Goal: Transaction & Acquisition: Purchase product/service

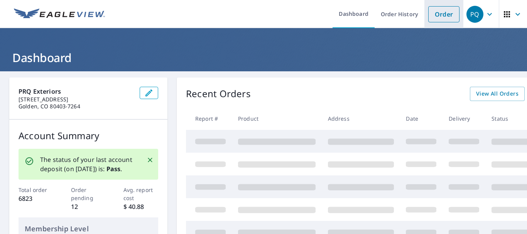
click at [438, 17] on link "Order" at bounding box center [443, 14] width 31 height 16
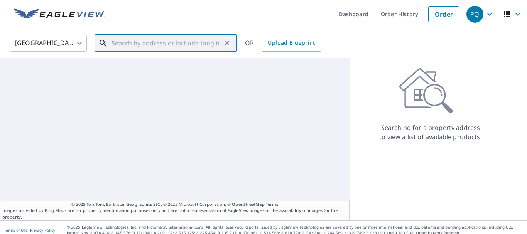
click at [152, 45] on input "text" at bounding box center [166, 43] width 110 height 22
paste input "[STREET_ADDRESS]"
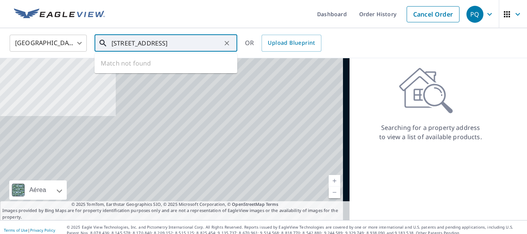
scroll to position [0, 5]
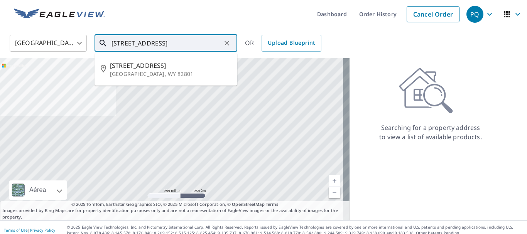
click at [120, 43] on input "[STREET_ADDRESS]" at bounding box center [166, 43] width 110 height 22
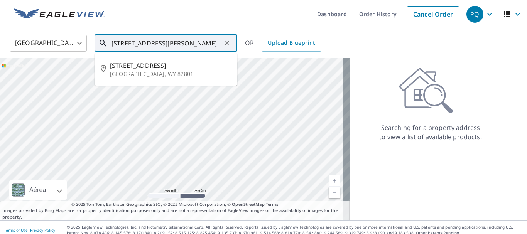
type input "[STREET_ADDRESS][PERSON_NAME]"
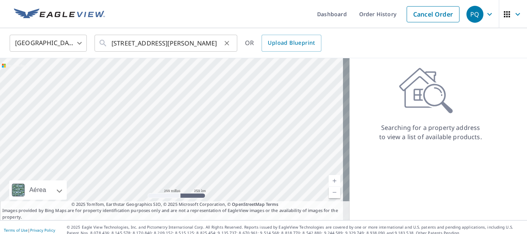
scroll to position [0, 0]
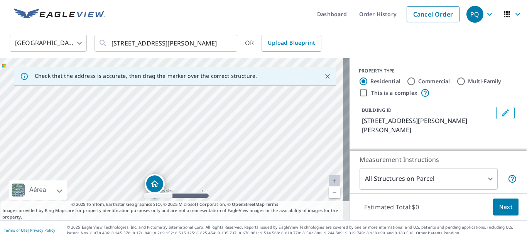
drag, startPoint x: 219, startPoint y: 117, endPoint x: 202, endPoint y: 177, distance: 62.1
click at [202, 177] on div "[STREET_ADDRESS][PERSON_NAME]" at bounding box center [174, 139] width 349 height 162
drag, startPoint x: 214, startPoint y: 119, endPoint x: 199, endPoint y: 157, distance: 41.4
click at [199, 157] on div "[STREET_ADDRESS][PERSON_NAME]" at bounding box center [174, 139] width 349 height 162
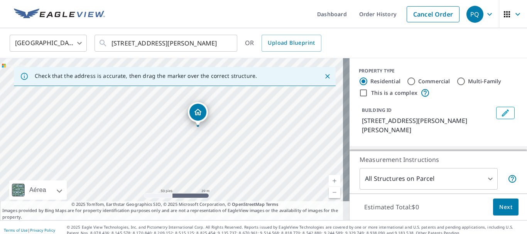
drag, startPoint x: 175, startPoint y: 152, endPoint x: 196, endPoint y: 111, distance: 45.9
drag, startPoint x: 173, startPoint y: 165, endPoint x: 179, endPoint y: 156, distance: 11.2
click at [179, 156] on div "[STREET_ADDRESS]" at bounding box center [174, 139] width 349 height 162
drag, startPoint x: 177, startPoint y: 119, endPoint x: 197, endPoint y: 150, distance: 37.4
drag, startPoint x: 170, startPoint y: 126, endPoint x: 148, endPoint y: 97, distance: 36.5
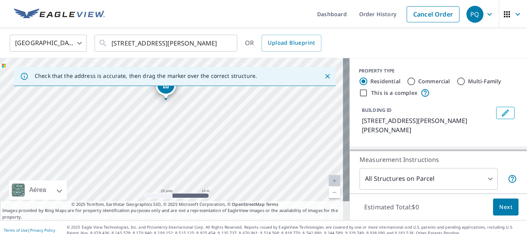
drag, startPoint x: 158, startPoint y: 152, endPoint x: 135, endPoint y: 124, distance: 36.1
click at [135, 124] on div "[STREET_ADDRESS]" at bounding box center [174, 139] width 349 height 162
click at [414, 173] on body "PQ PQ Dashboard Order History Cancel Order PQ [GEOGRAPHIC_DATA] US ​ [STREET_AD…" at bounding box center [263, 117] width 527 height 234
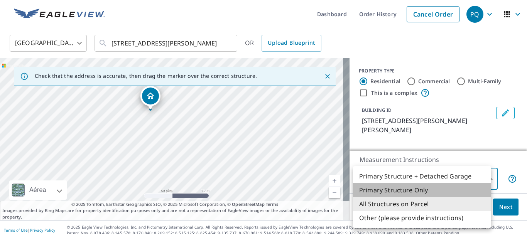
click at [402, 189] on li "Primary Structure Only" at bounding box center [422, 190] width 138 height 14
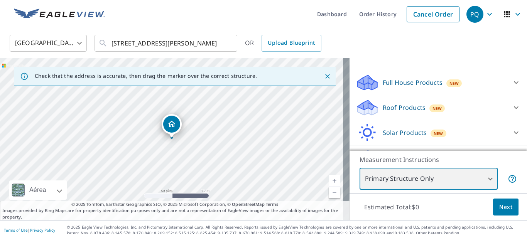
scroll to position [88, 0]
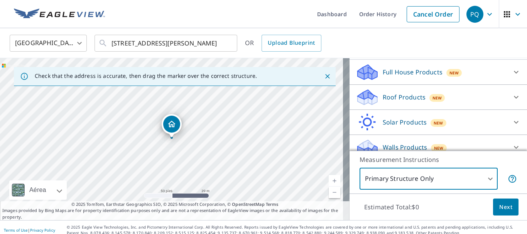
click at [416, 175] on body "PQ PQ Dashboard Order History Cancel Order PQ [GEOGRAPHIC_DATA] US ​ [STREET_AD…" at bounding box center [263, 117] width 527 height 234
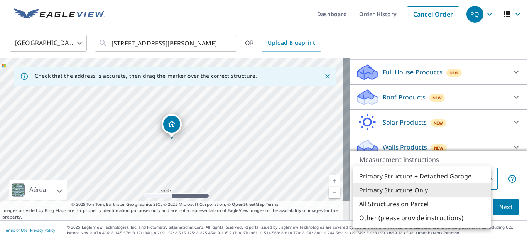
click at [396, 219] on li "Other (please provide instructions)" at bounding box center [422, 218] width 138 height 14
type input "5"
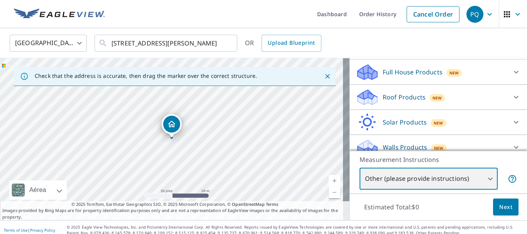
scroll to position [6, 0]
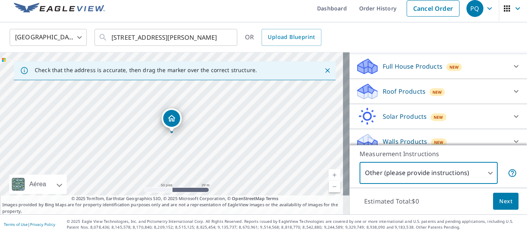
click at [404, 87] on p "Roof Products" at bounding box center [403, 91] width 43 height 9
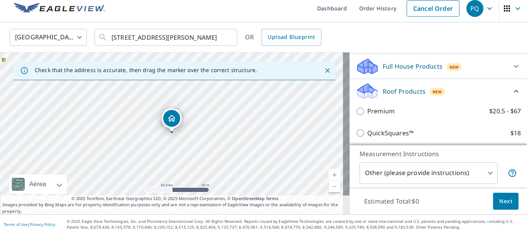
scroll to position [88, 0]
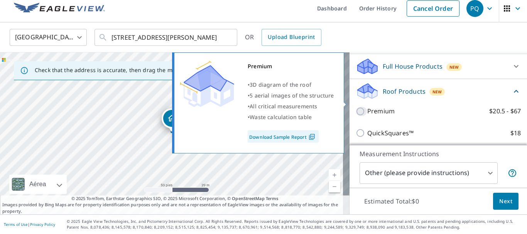
click at [355, 107] on input "Premium $20.5 - $67" at bounding box center [361, 111] width 12 height 9
checkbox input "true"
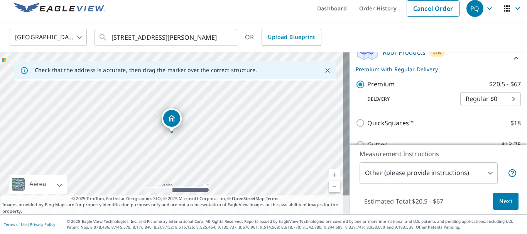
scroll to position [204, 0]
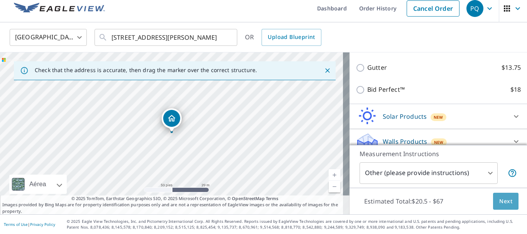
click at [499, 199] on span "Next" at bounding box center [505, 202] width 13 height 10
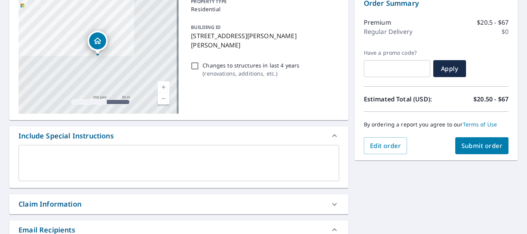
scroll to position [121, 0]
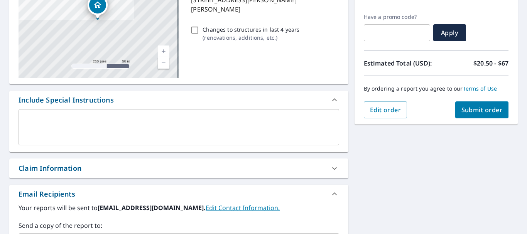
click at [76, 118] on textarea at bounding box center [179, 127] width 310 height 22
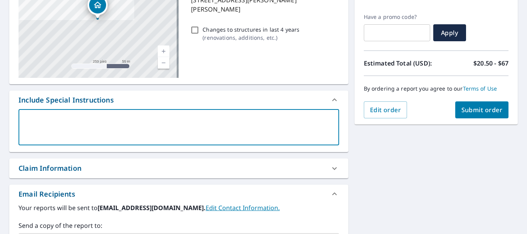
type textarea "O"
type textarea "x"
checkbox input "true"
type textarea "On"
type textarea "x"
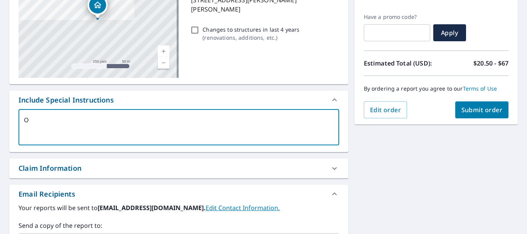
checkbox input "true"
type textarea "Onl"
type textarea "x"
checkbox input "true"
type textarea "Only"
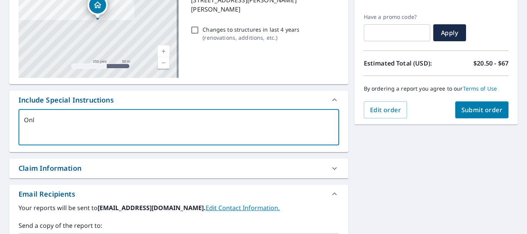
type textarea "x"
checkbox input "true"
type textarea "Only"
type textarea "x"
checkbox input "true"
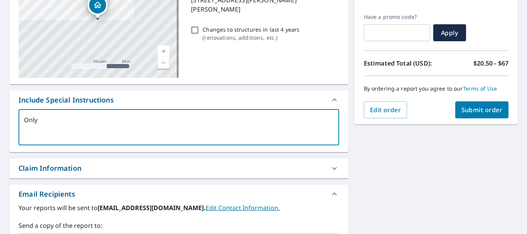
type textarea "Only m"
type textarea "x"
checkbox input "true"
type textarea "Only ma"
type textarea "x"
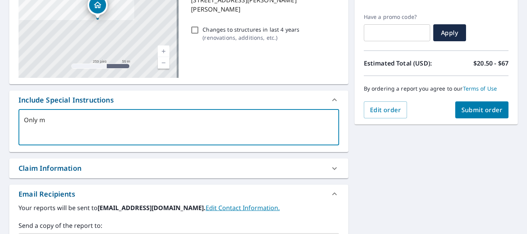
checkbox input "true"
type textarea "Only mar"
type textarea "x"
checkbox input "true"
type textarea "Only mark"
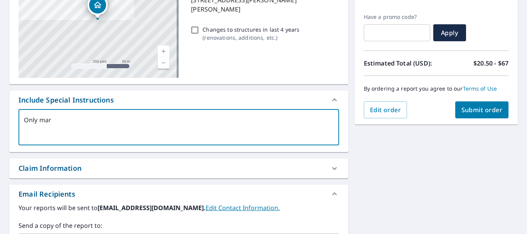
type textarea "x"
checkbox input "true"
type textarea "Only marke"
type textarea "x"
checkbox input "true"
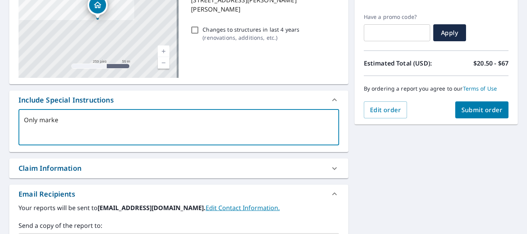
type textarea "Only marked"
type textarea "x"
checkbox input "true"
type textarea "Only marked"
type textarea "x"
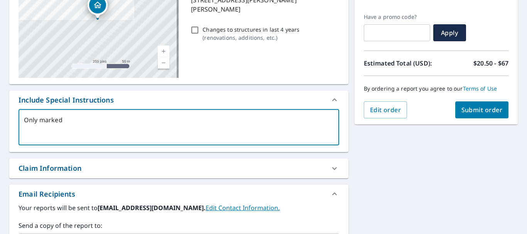
checkbox input "true"
type textarea "Only marked s"
type textarea "x"
checkbox input "true"
type textarea "Only marked st"
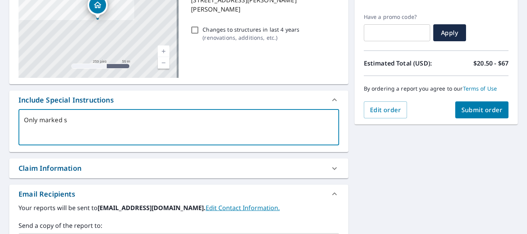
type textarea "x"
checkbox input "true"
type textarea "Only marked str"
type textarea "x"
checkbox input "true"
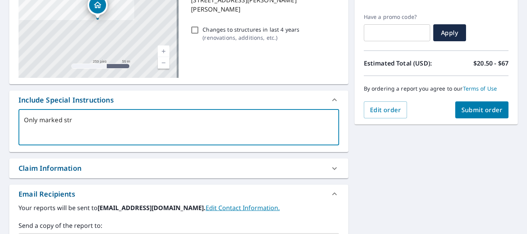
type textarea "Only marked stru"
type textarea "x"
checkbox input "true"
type textarea "Only marked struc"
type textarea "x"
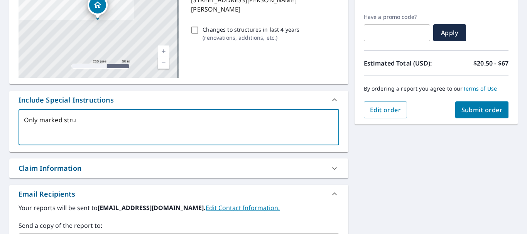
checkbox input "true"
type textarea "Only marked struct"
type textarea "x"
checkbox input "true"
type textarea "Only marked struc"
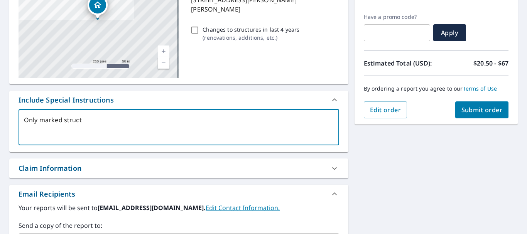
type textarea "x"
checkbox input "true"
type textarea "Only marked struct"
type textarea "x"
checkbox input "true"
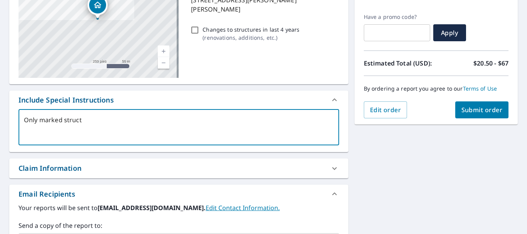
type textarea "Only marked structu"
type textarea "x"
checkbox input "true"
type textarea "Only marked structur"
type textarea "x"
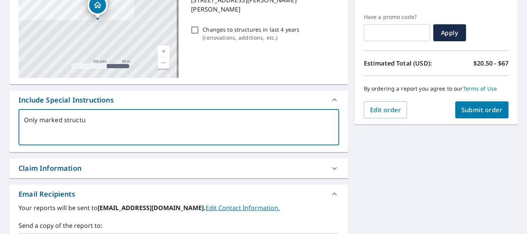
checkbox input "true"
type textarea "Only marked structure"
type textarea "x"
checkbox input "true"
type textarea "Only marked structure"
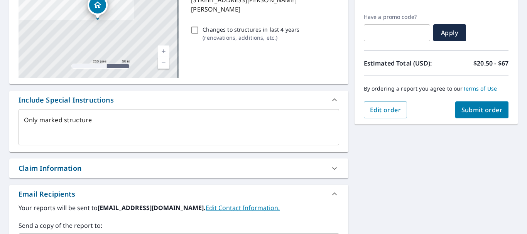
click at [51, 169] on div "Claim Information" at bounding box center [50, 168] width 63 height 10
type textarea "x"
checkbox input "true"
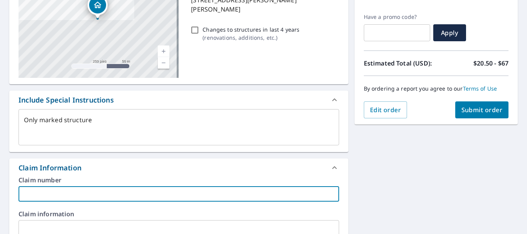
click at [57, 196] on input "text" at bounding box center [179, 193] width 320 height 15
paste input "7646 [PERSON_NAME]"
type input "7646 [PERSON_NAME]"
type textarea "x"
checkbox input "true"
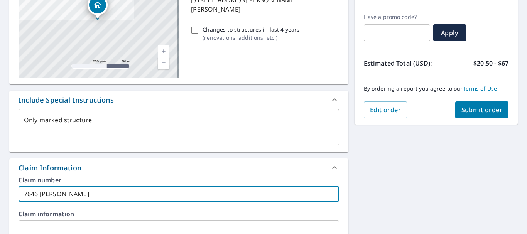
type textarea "x"
type input "7646 [PERSON_NAME]"
checkbox input "true"
type textarea "x"
type input "7646 [PERSON_NAME] ("
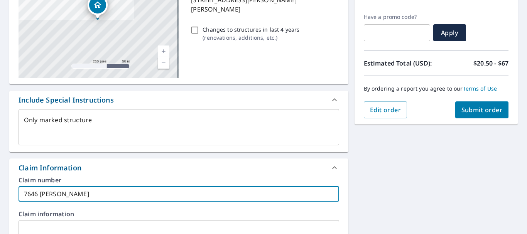
checkbox input "true"
type textarea "x"
type input "7646 [PERSON_NAME] (d"
checkbox input "true"
type textarea "x"
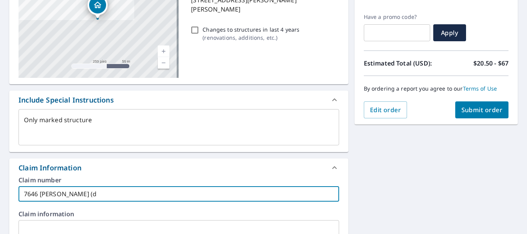
type input "7646 [PERSON_NAME] (de"
checkbox input "true"
type textarea "x"
type input "7646 [PERSON_NAME] (det"
checkbox input "true"
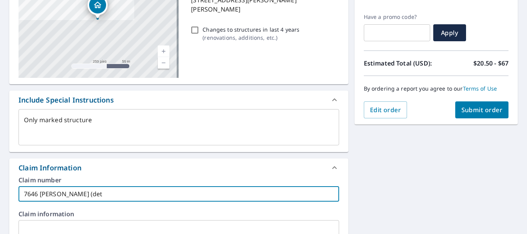
type textarea "x"
type input "7646 [PERSON_NAME] (deta"
checkbox input "true"
type textarea "x"
type input "7646 [PERSON_NAME] (detac"
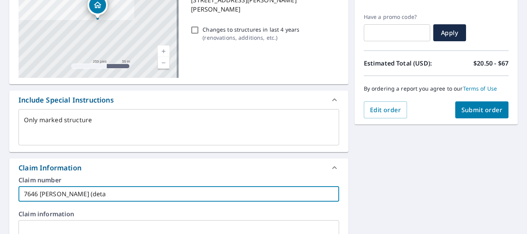
checkbox input "true"
type textarea "x"
type input "7646 [PERSON_NAME] (detach"
checkbox input "true"
type input "7646 [PERSON_NAME] (detache"
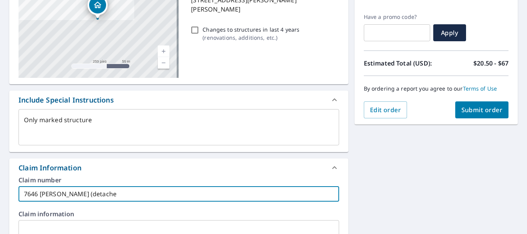
type textarea "x"
checkbox input "true"
type textarea "x"
type input "7646 [PERSON_NAME] (detached"
checkbox input "true"
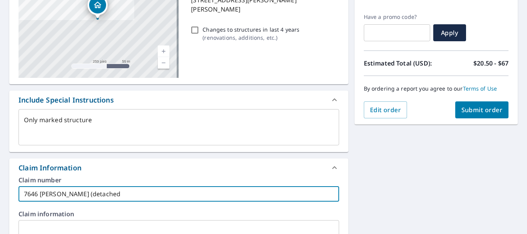
type textarea "x"
type input "7646 [PERSON_NAME] (detached"
checkbox input "true"
type textarea "x"
type input "7646 [PERSON_NAME] (detached s"
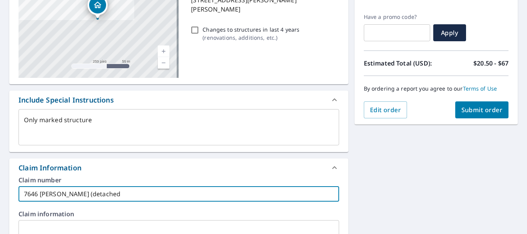
checkbox input "true"
type textarea "x"
type input "7646 [PERSON_NAME] (detached st"
checkbox input "true"
type textarea "x"
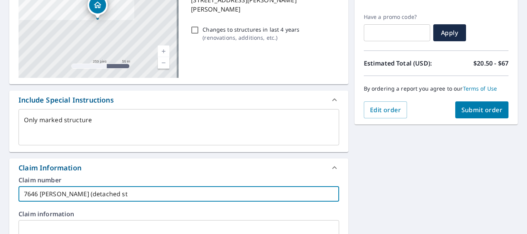
type input "7646 [PERSON_NAME] (detached str"
checkbox input "true"
type textarea "x"
type input "7646 [PERSON_NAME] (detached stru"
checkbox input "true"
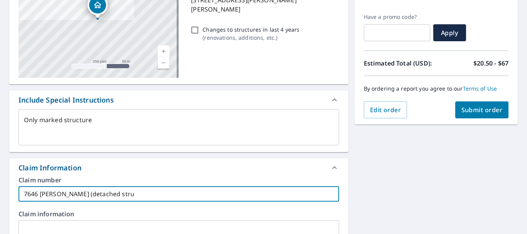
type textarea "x"
type input "7646 [PERSON_NAME] (detached struc"
checkbox input "true"
type textarea "x"
type input "7646 [PERSON_NAME] (detached struct"
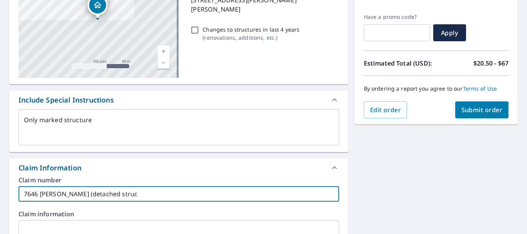
checkbox input "true"
type textarea "x"
type input "7646 [PERSON_NAME] (detached structu"
checkbox input "true"
type textarea "x"
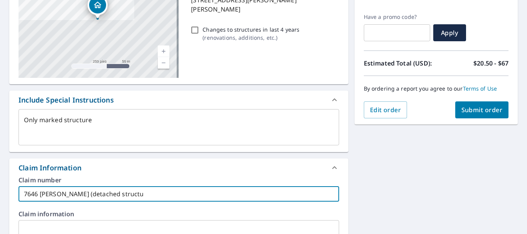
type input "7646 [PERSON_NAME] (detached structur"
checkbox input "true"
type textarea "x"
type input "7646 [PERSON_NAME] (detached structure"
checkbox input "true"
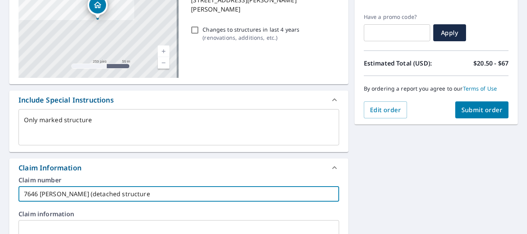
type textarea "x"
type input "7646 [PERSON_NAME] (detached structure)"
checkbox input "true"
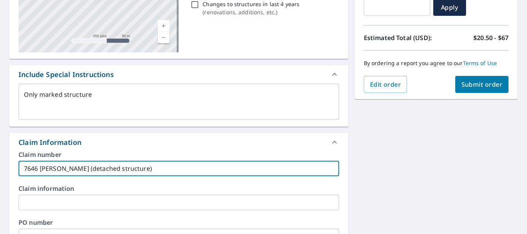
scroll to position [160, 0]
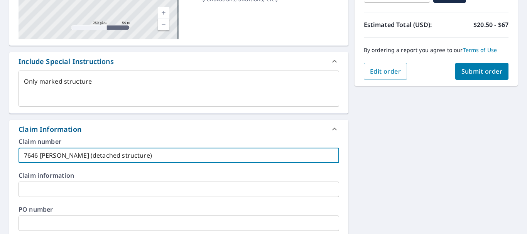
type input "7646 [PERSON_NAME] (detached structure)"
click at [483, 74] on span "Submit order" at bounding box center [481, 71] width 41 height 8
type textarea "x"
checkbox input "true"
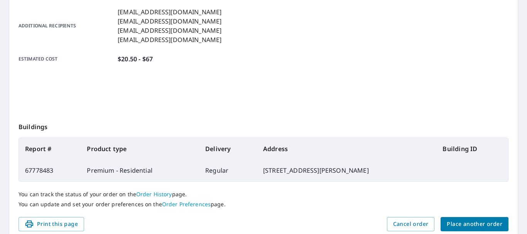
scroll to position [220, 0]
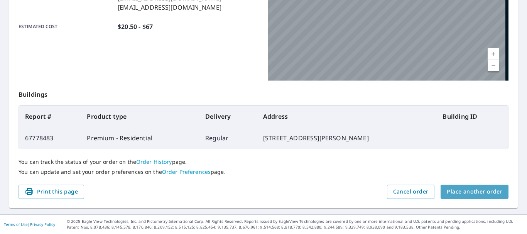
click at [469, 198] on button "Place another order" at bounding box center [474, 192] width 68 height 14
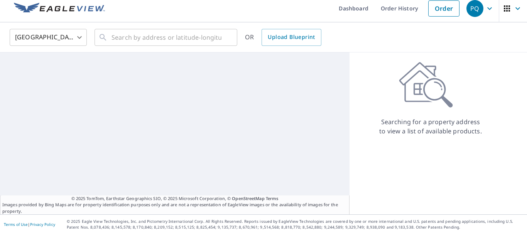
scroll to position [6, 0]
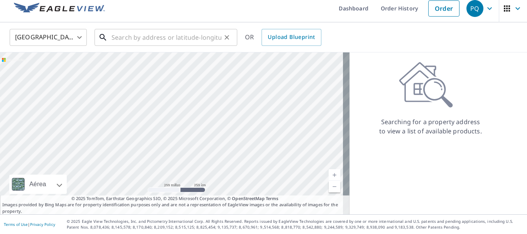
click at [176, 35] on input "text" at bounding box center [166, 38] width 110 height 22
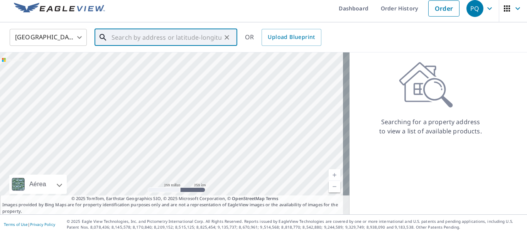
paste input "123 [PERSON_NAME]"
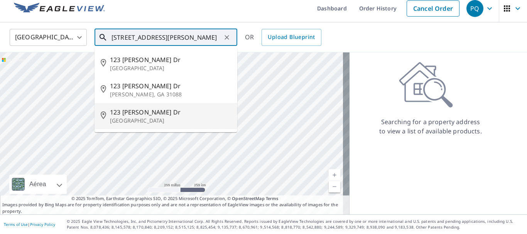
click at [147, 114] on span "123 [PERSON_NAME] Dr" at bounding box center [170, 112] width 121 height 9
type input "[STREET_ADDRESS][PERSON_NAME][PERSON_NAME]"
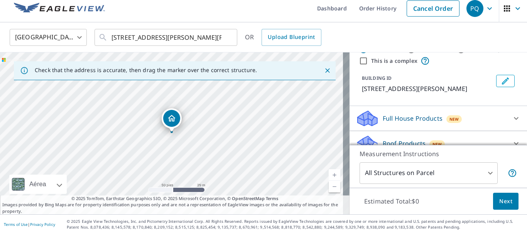
scroll to position [77, 0]
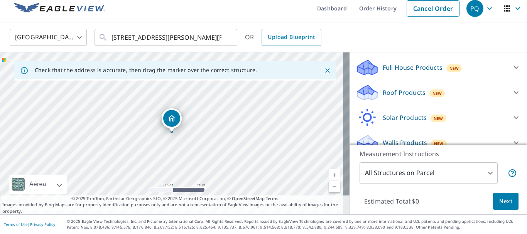
click at [406, 97] on p "Roof Products" at bounding box center [403, 92] width 43 height 9
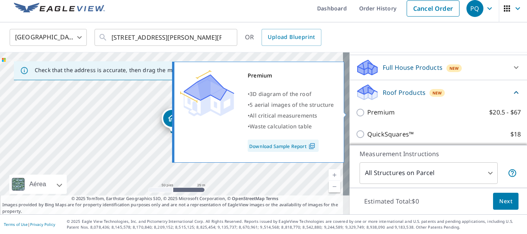
click at [355, 114] on input "Premium $20.5 - $67" at bounding box center [361, 112] width 12 height 9
checkbox input "true"
